Goal: Task Accomplishment & Management: Use online tool/utility

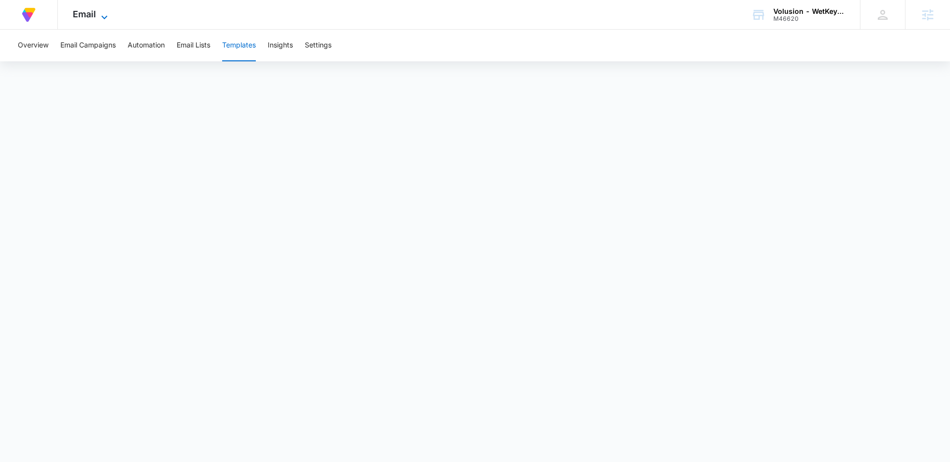
click at [94, 11] on span "Email" at bounding box center [84, 14] width 23 height 10
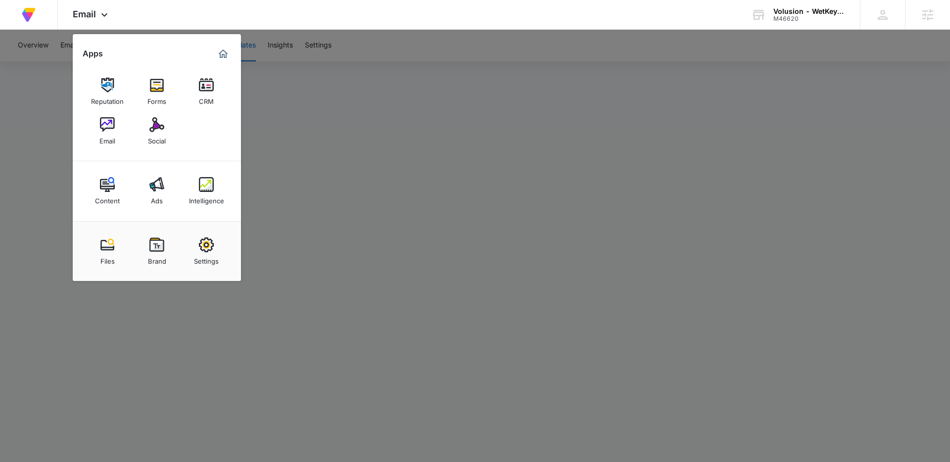
click at [399, 59] on div at bounding box center [475, 231] width 950 height 462
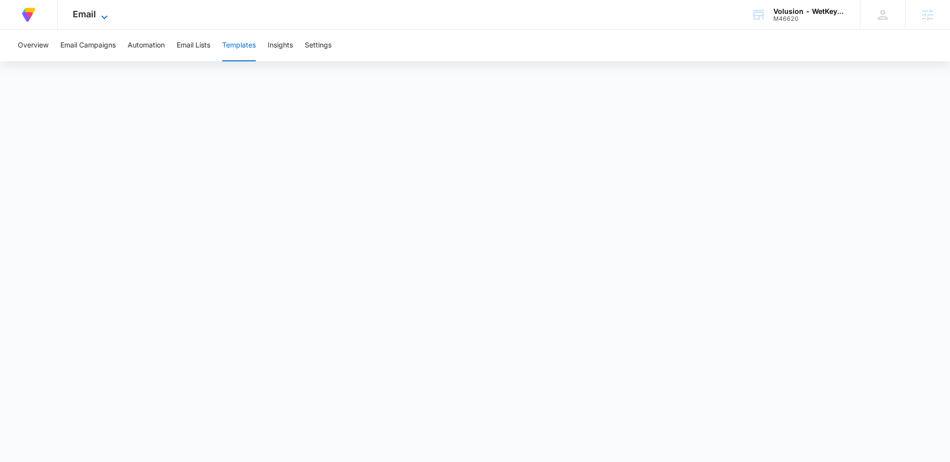
click at [109, 13] on icon at bounding box center [104, 17] width 12 height 12
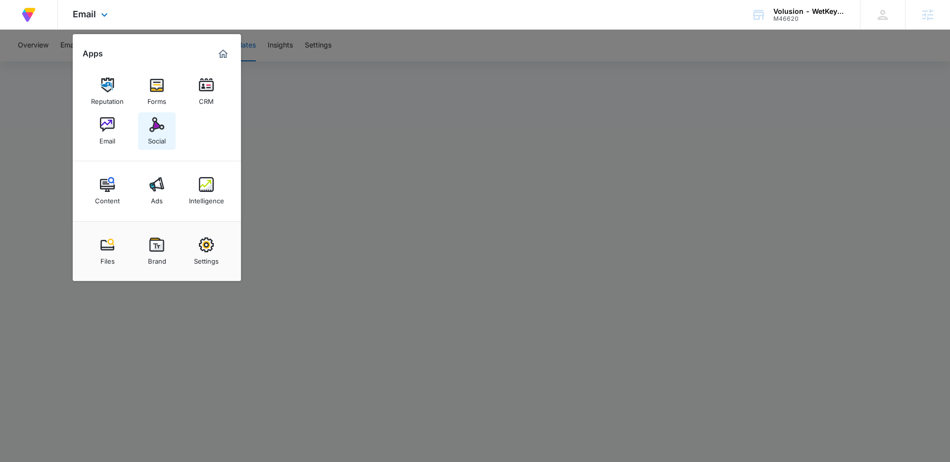
click at [153, 126] on img at bounding box center [156, 124] width 15 height 15
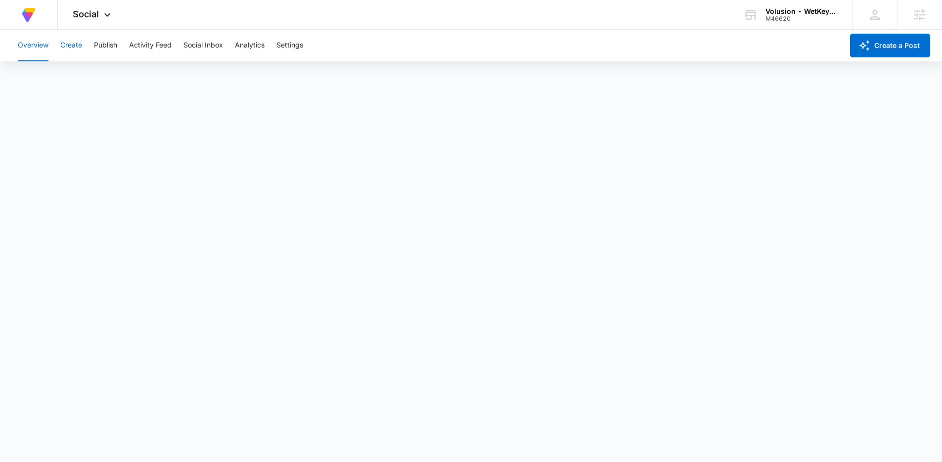
click at [68, 37] on button "Create" at bounding box center [71, 46] width 22 height 32
click at [104, 49] on button "Publish" at bounding box center [105, 46] width 23 height 32
click at [72, 46] on button "Create" at bounding box center [71, 46] width 22 height 32
click at [93, 74] on button "Approvals" at bounding box center [96, 76] width 33 height 28
